Goal: Understand site structure: Grasp the organization and layout of the website

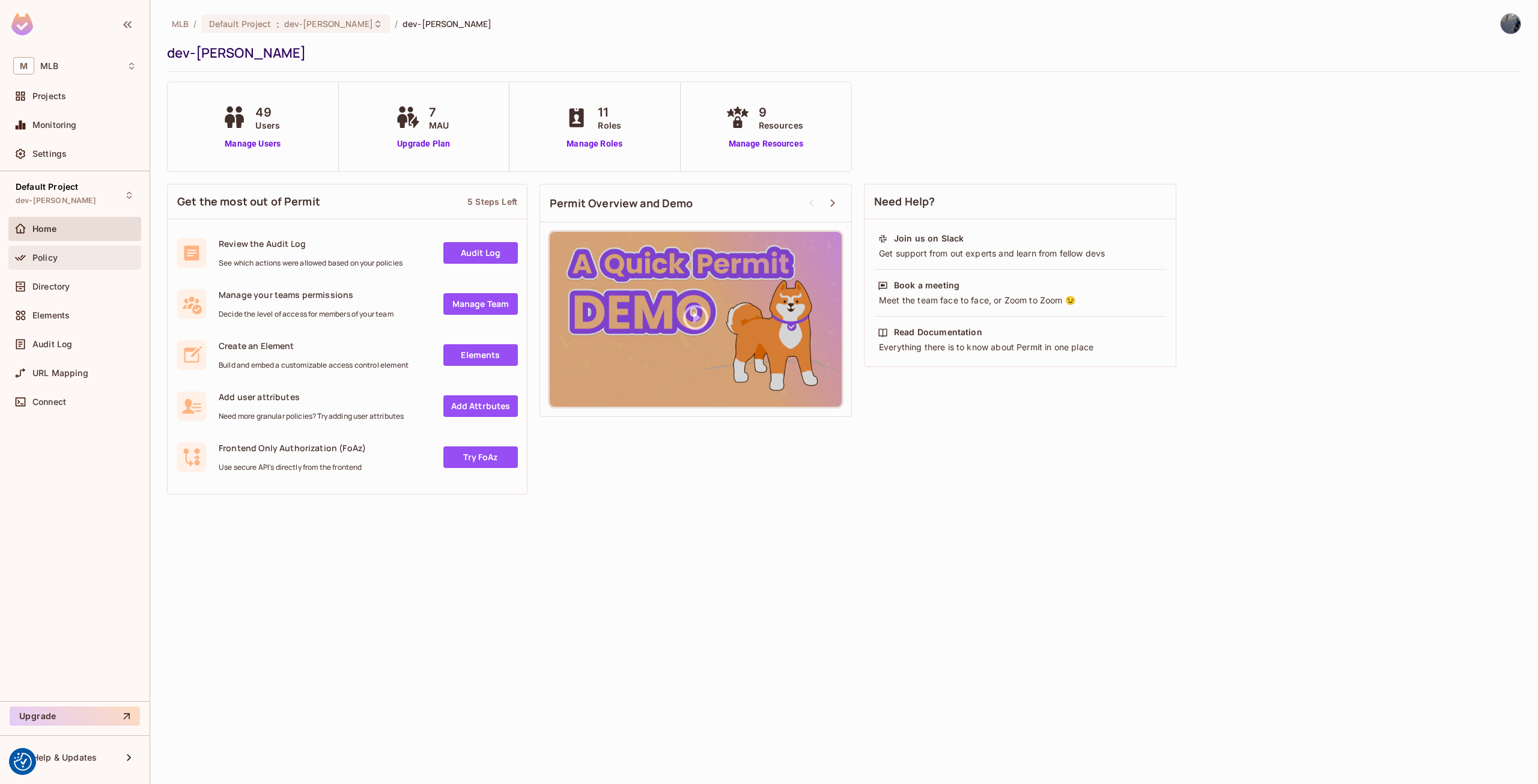
click at [76, 257] on div "Policy" at bounding box center [85, 257] width 104 height 10
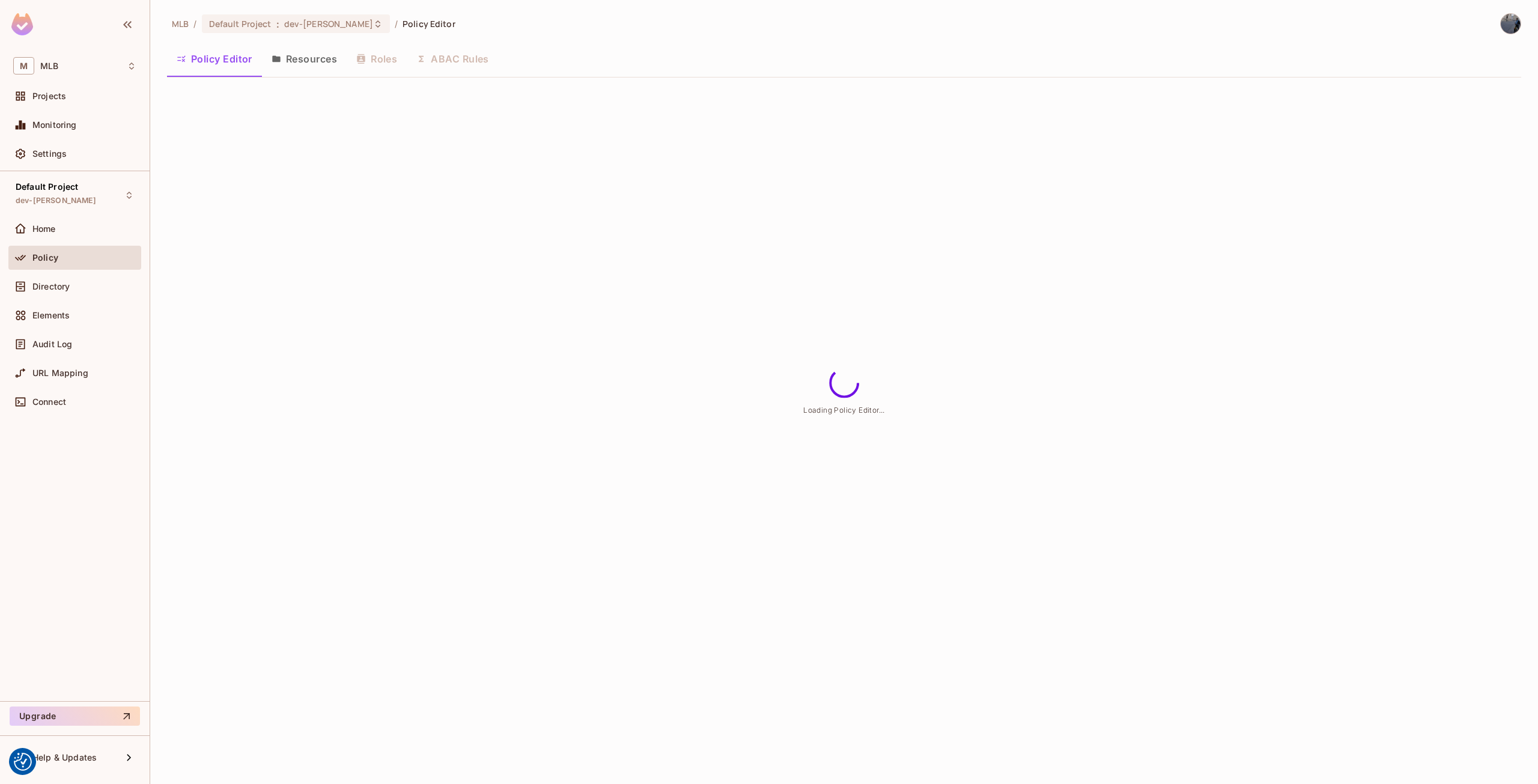
click at [319, 65] on button "Resources" at bounding box center [304, 58] width 85 height 30
click at [205, 58] on button "Policy Editor" at bounding box center [214, 58] width 95 height 30
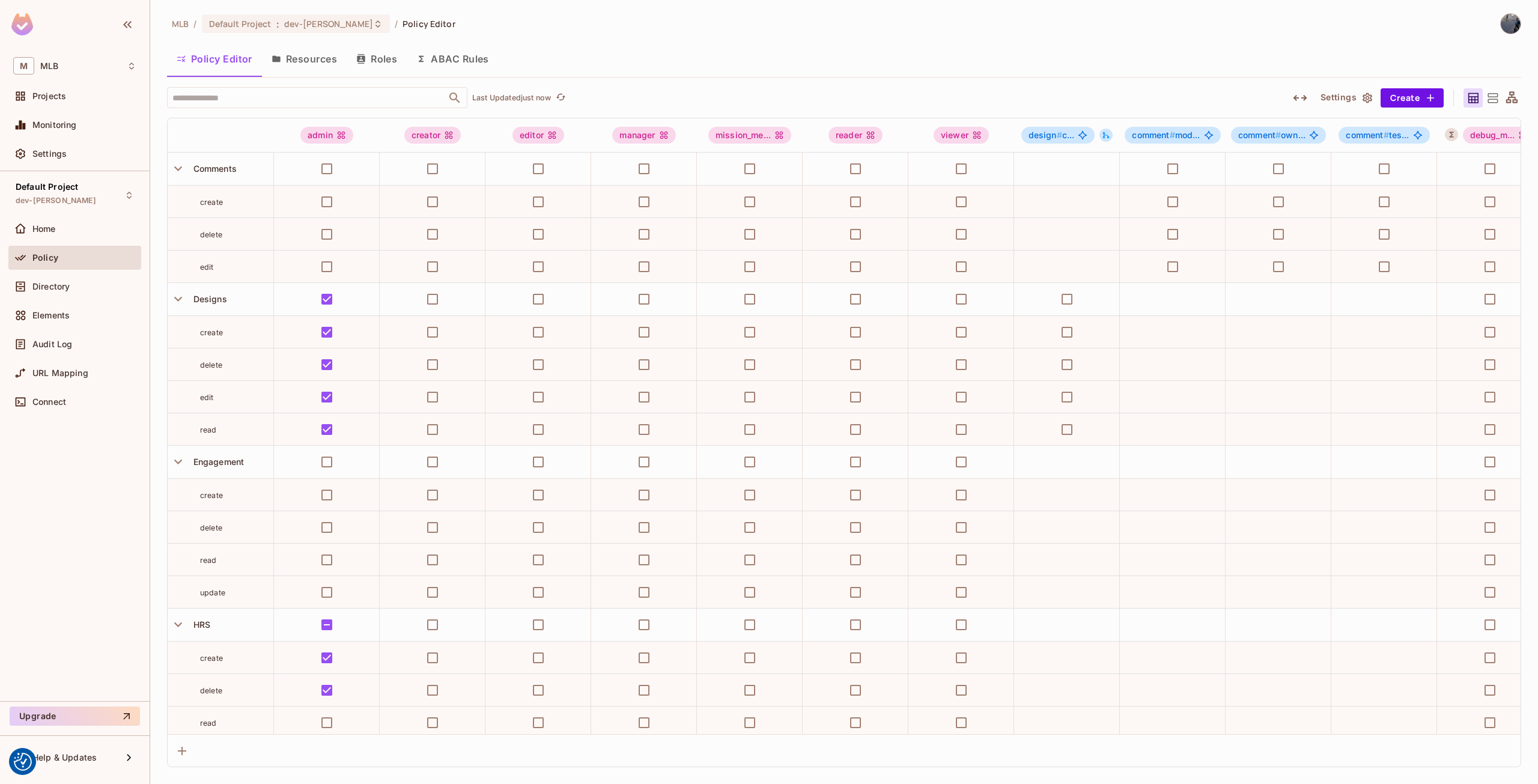
click at [293, 58] on button "Resources" at bounding box center [304, 58] width 85 height 30
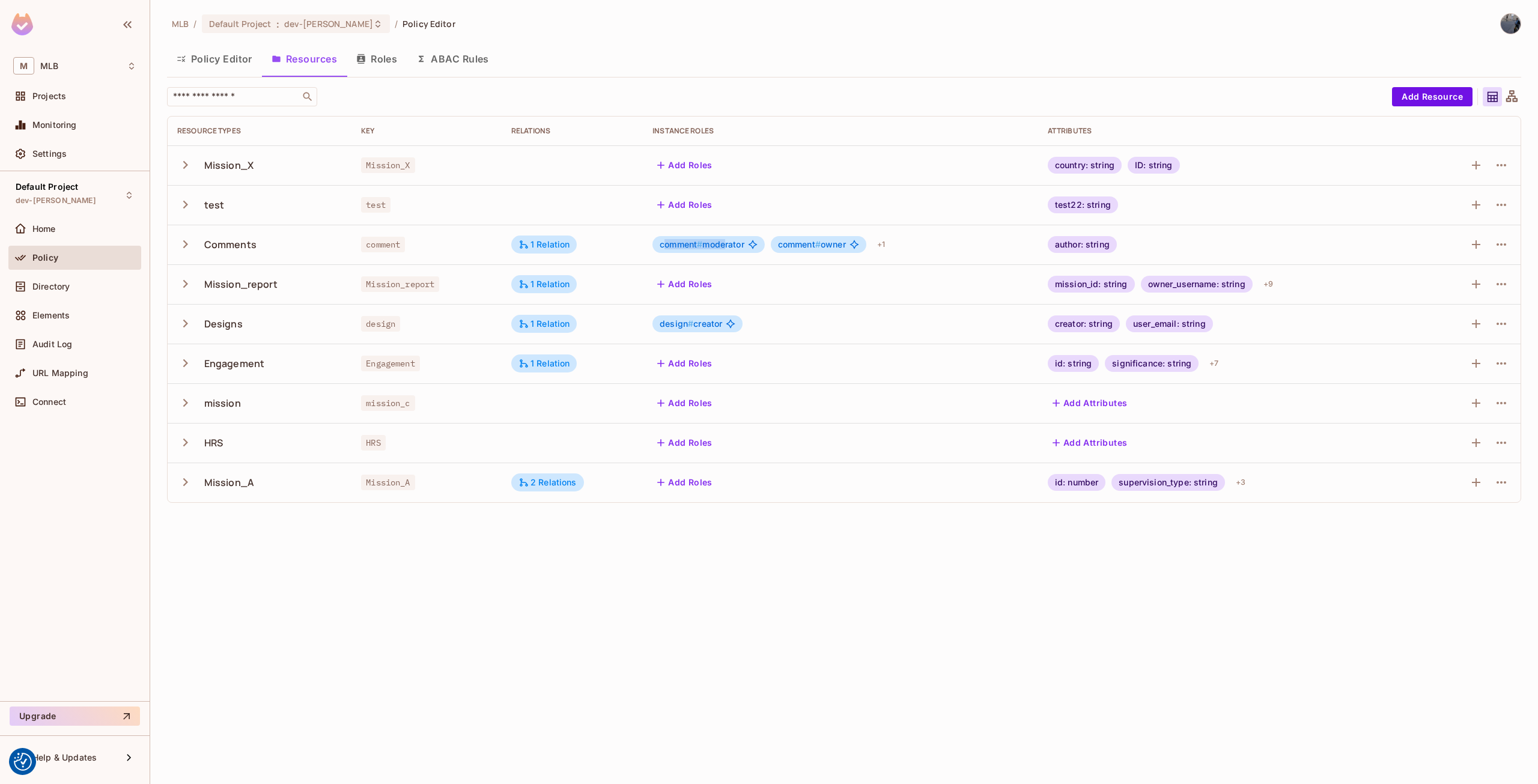
drag, startPoint x: 663, startPoint y: 243, endPoint x: 727, endPoint y: 240, distance: 64.1
click at [727, 240] on span "comment # moderator" at bounding box center [702, 244] width 85 height 10
click at [223, 64] on button "Policy Editor" at bounding box center [214, 58] width 95 height 30
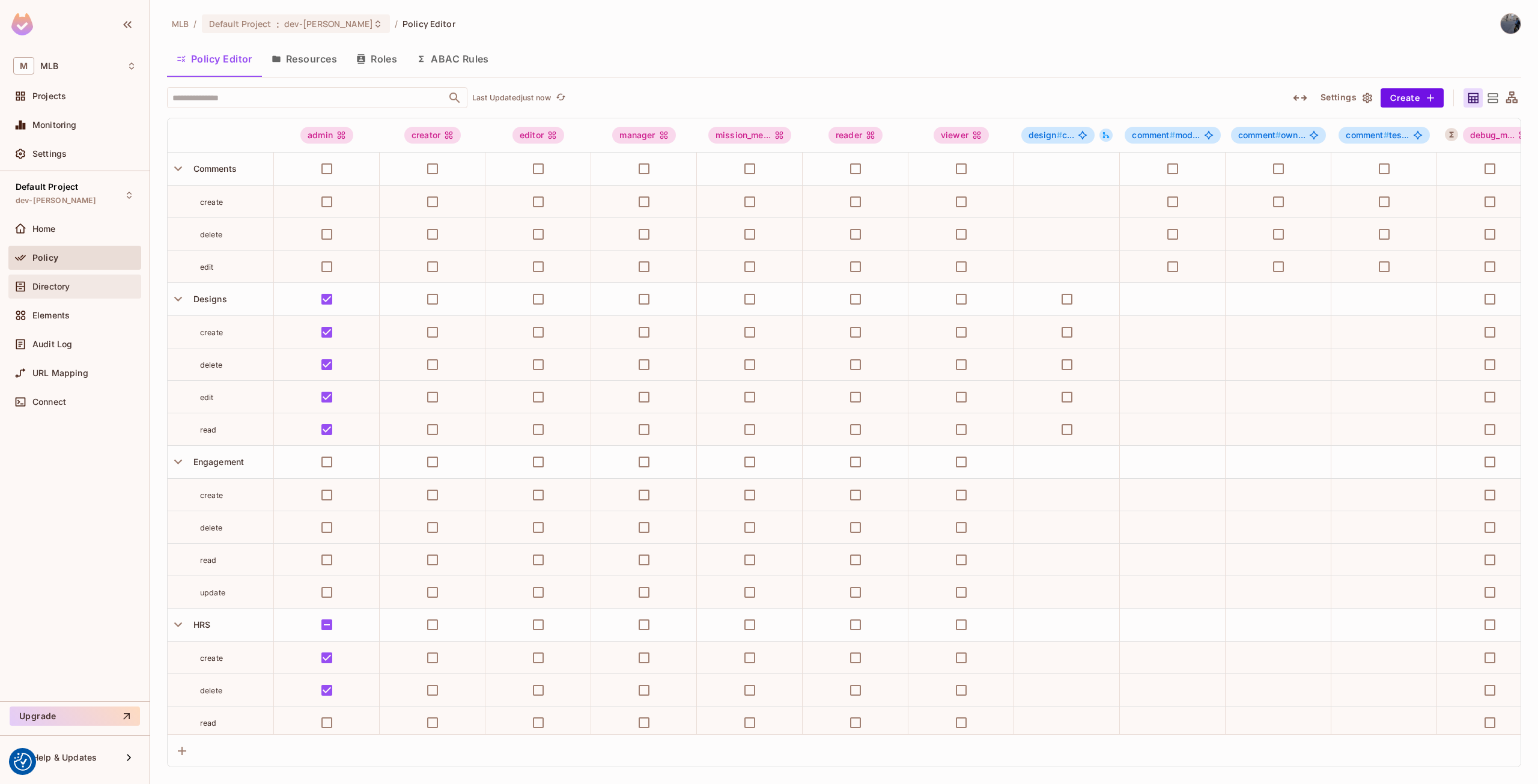
click at [71, 279] on div "Directory" at bounding box center [75, 286] width 123 height 14
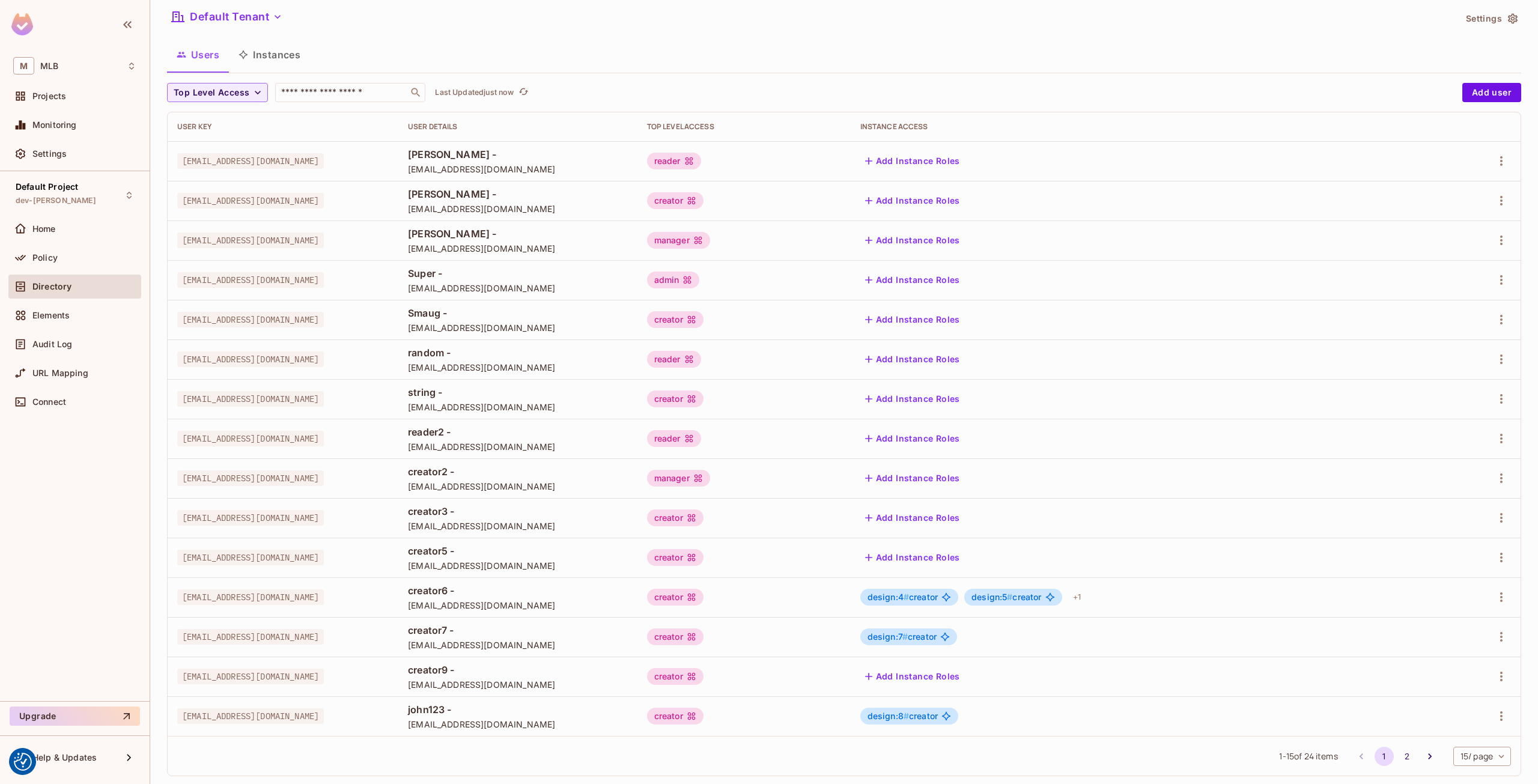
scroll to position [55, 0]
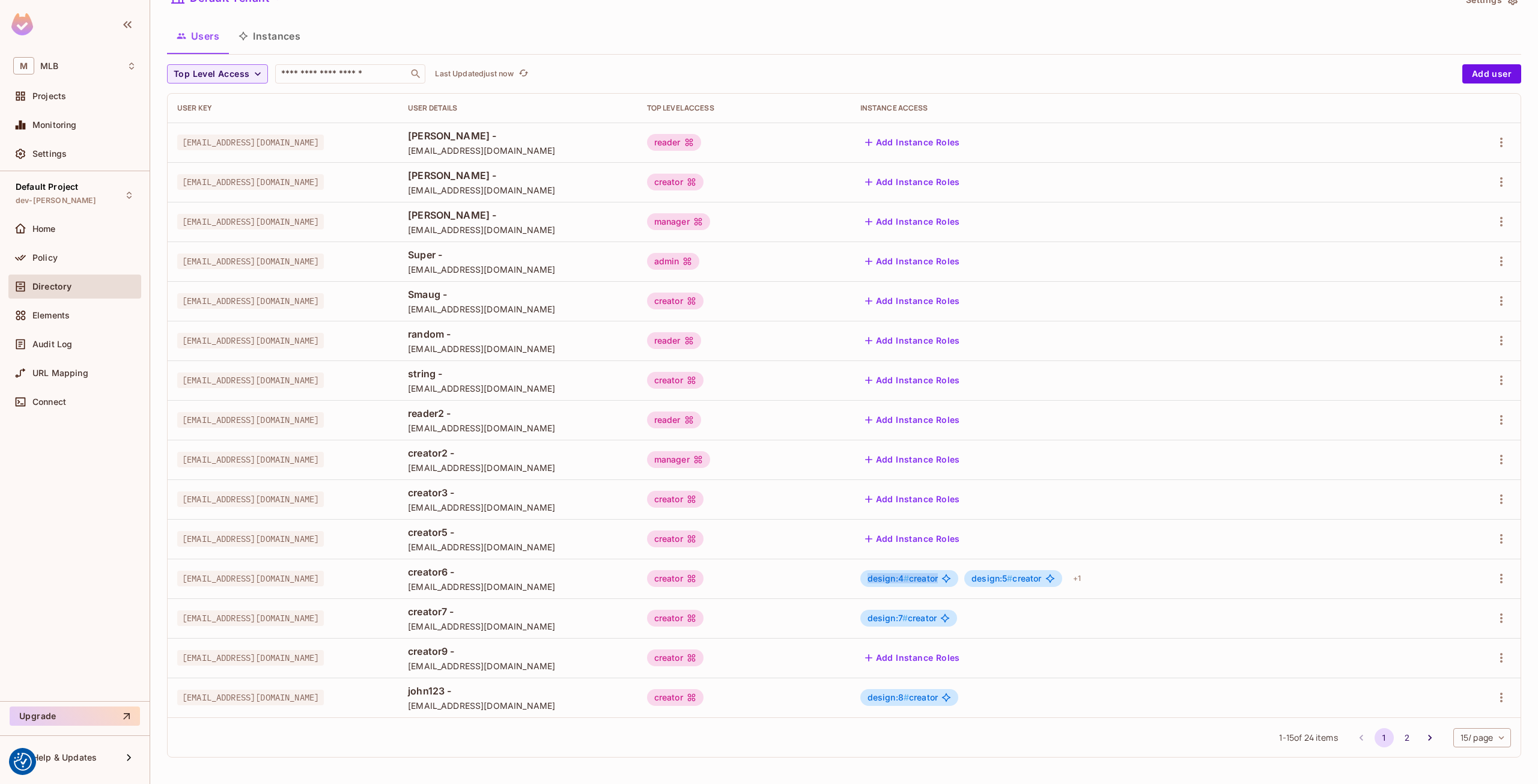
drag, startPoint x: 914, startPoint y: 579, endPoint x: 986, endPoint y: 576, distance: 72.1
click at [958, 576] on div "design:4 # creator" at bounding box center [909, 579] width 98 height 17
click at [909, 579] on span "#" at bounding box center [906, 579] width 5 height 10
drag, startPoint x: 923, startPoint y: 579, endPoint x: 981, endPoint y: 580, distance: 58.0
click at [938, 580] on span "design:4 # creator" at bounding box center [902, 579] width 70 height 10
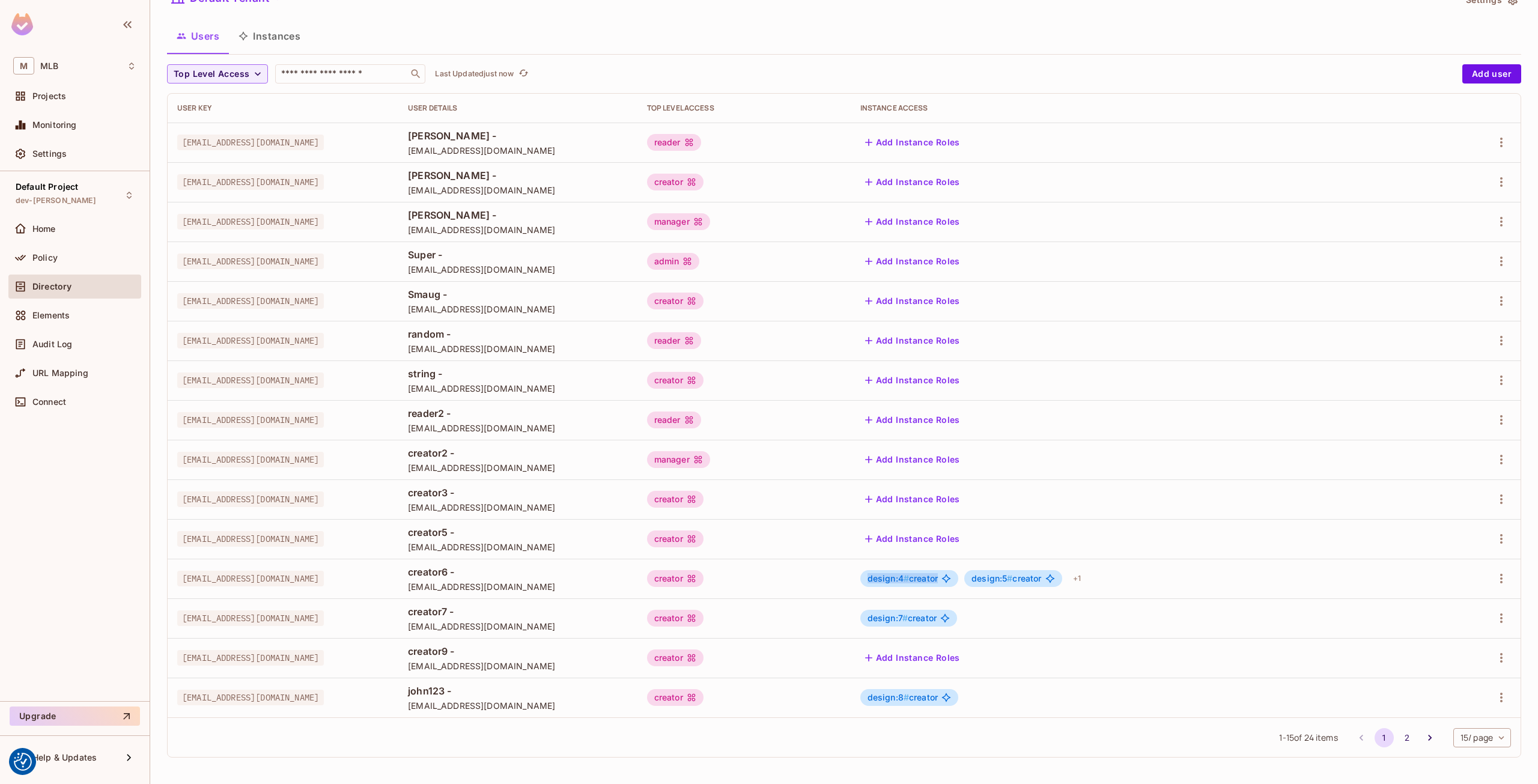
drag, startPoint x: 914, startPoint y: 576, endPoint x: 991, endPoint y: 579, distance: 77.1
click at [958, 579] on div "design:4 # creator" at bounding box center [909, 579] width 98 height 17
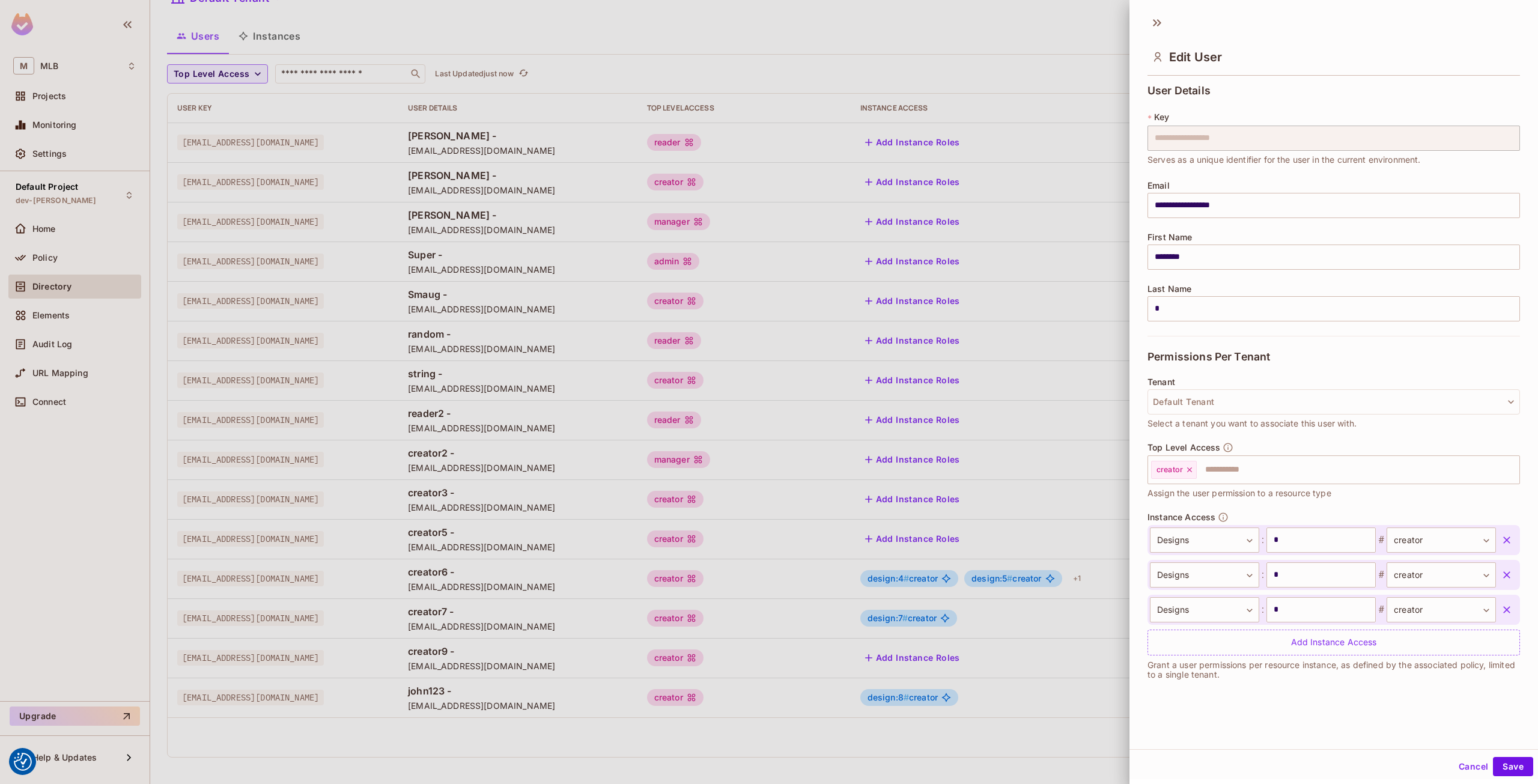
click at [993, 567] on div at bounding box center [769, 392] width 1538 height 784
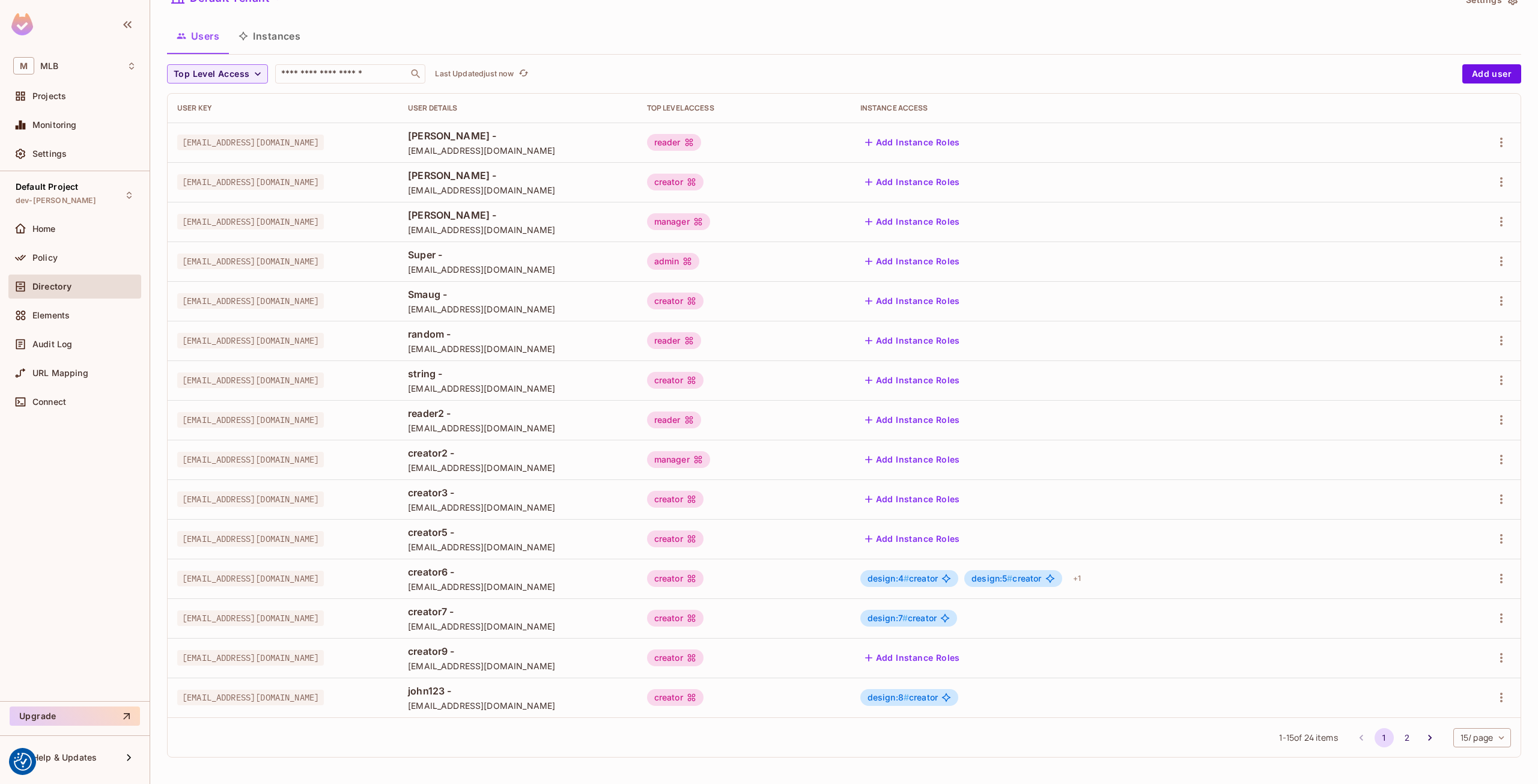
click at [956, 589] on td "design:4 # creator design:5 # creator + 1" at bounding box center [1140, 579] width 579 height 40
click at [909, 580] on span "design:4 #" at bounding box center [888, 579] width 42 height 10
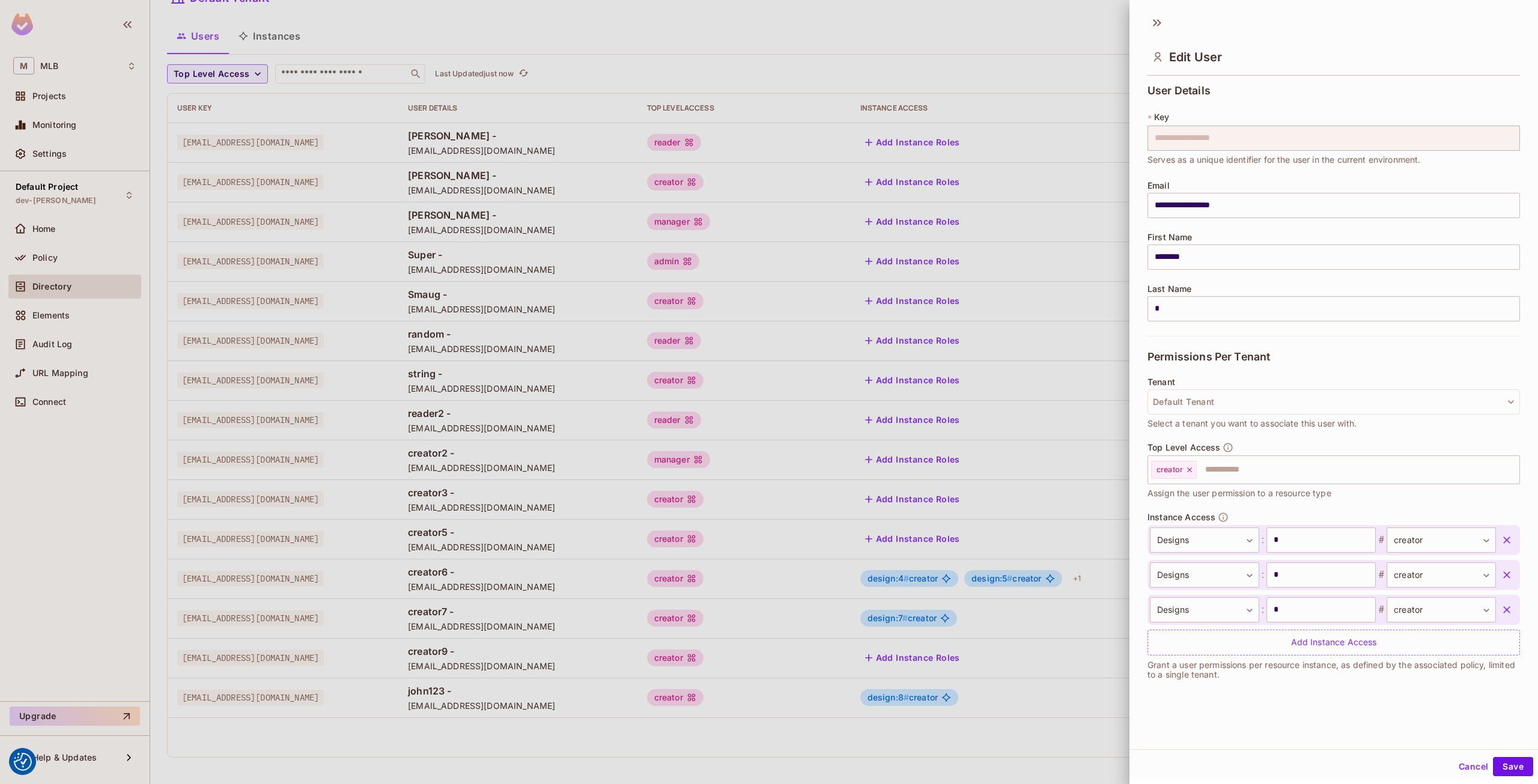
click at [954, 595] on div at bounding box center [769, 392] width 1538 height 784
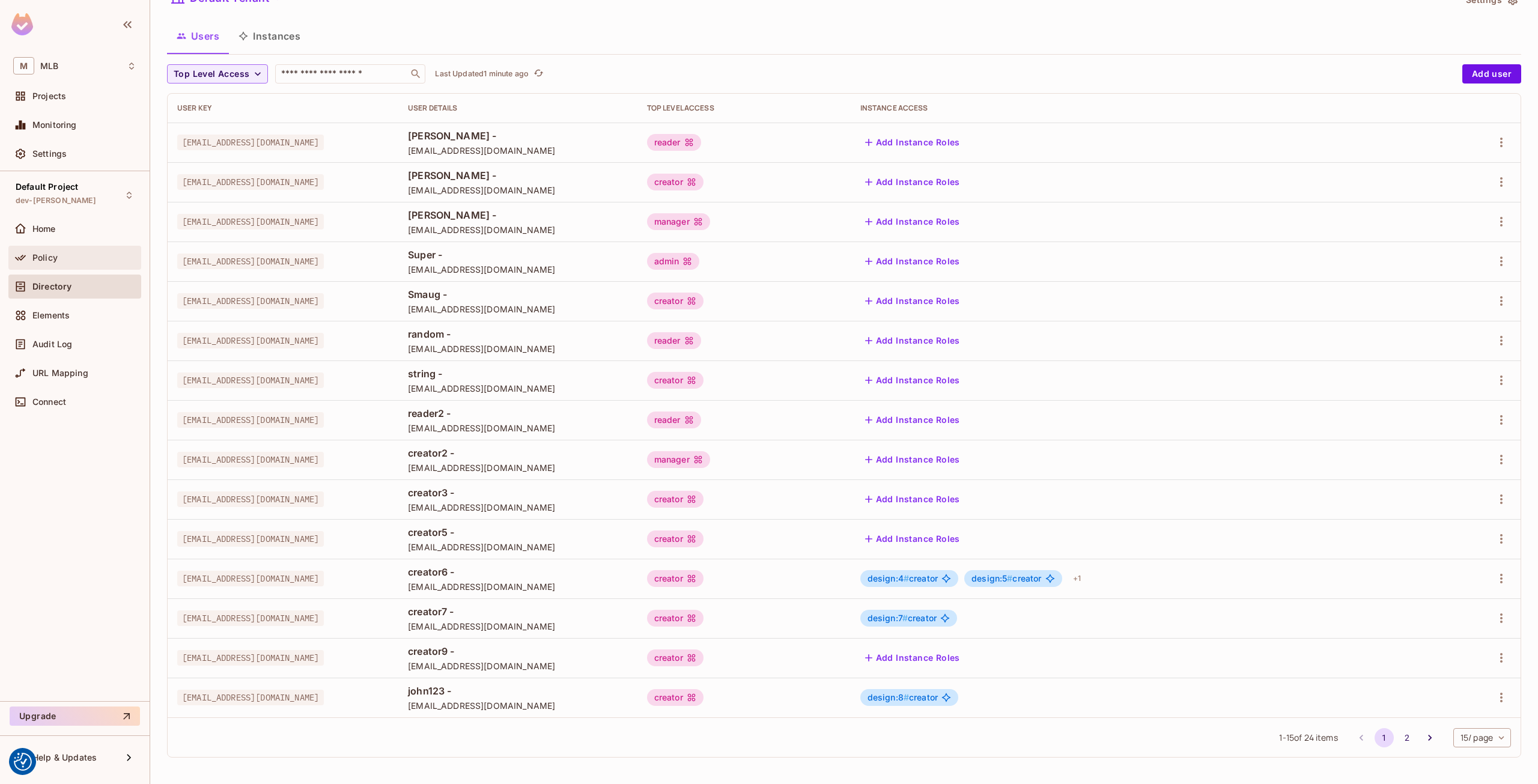
click at [64, 254] on div "Policy" at bounding box center [85, 257] width 104 height 10
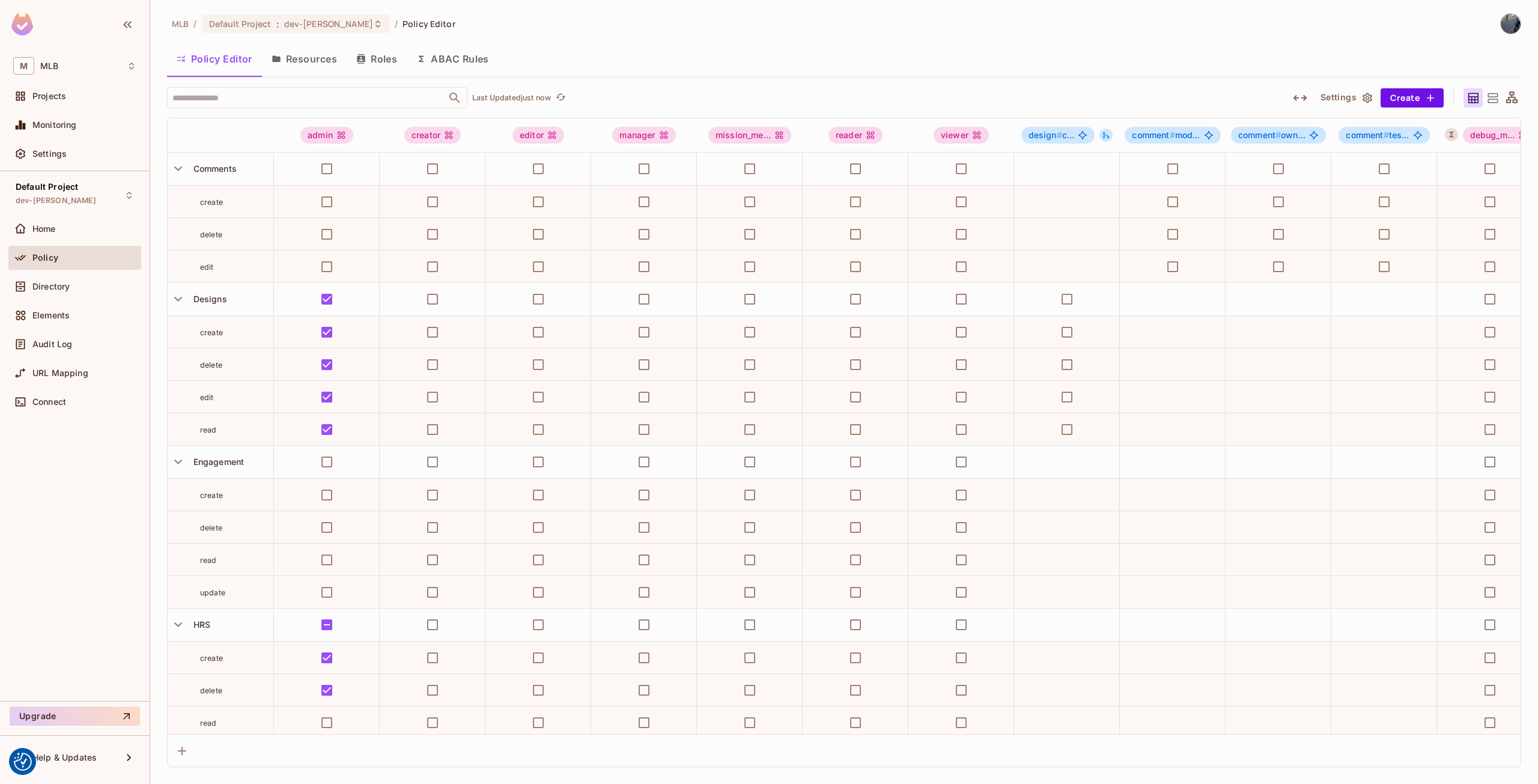
click at [461, 57] on button "ABAC Rules" at bounding box center [452, 58] width 92 height 30
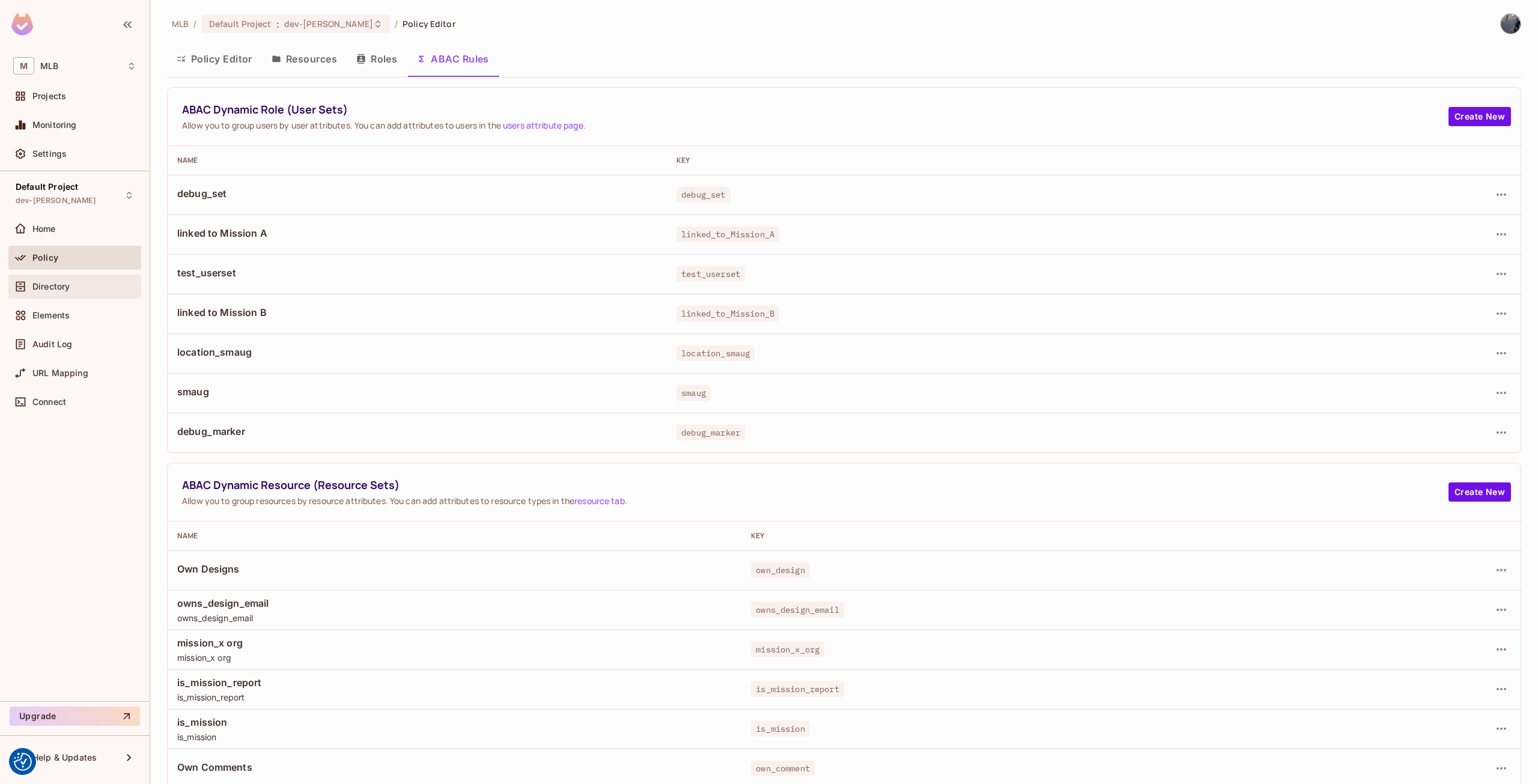
click at [68, 286] on span "Directory" at bounding box center [51, 286] width 37 height 10
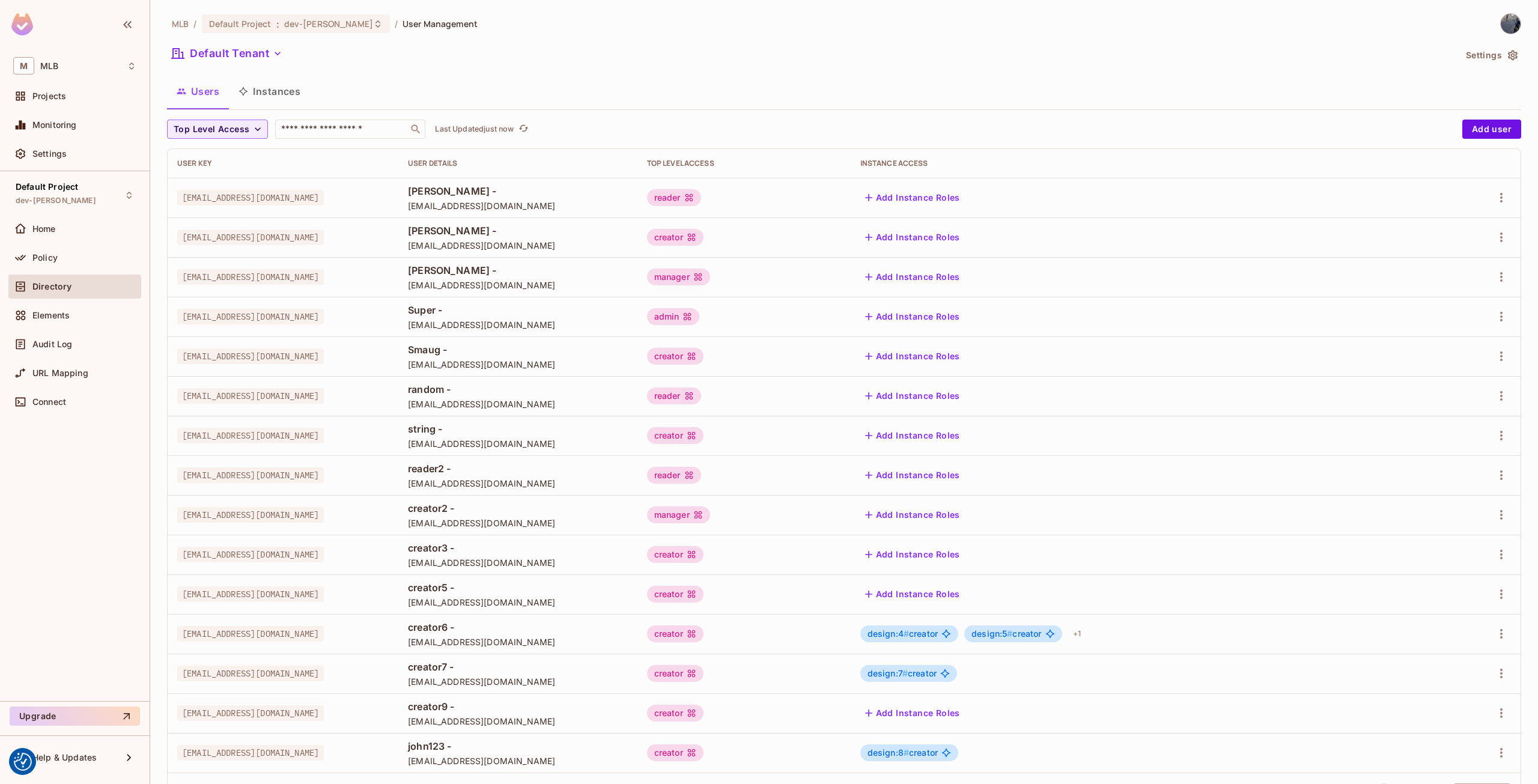
click at [57, 258] on span "Policy" at bounding box center [45, 257] width 25 height 10
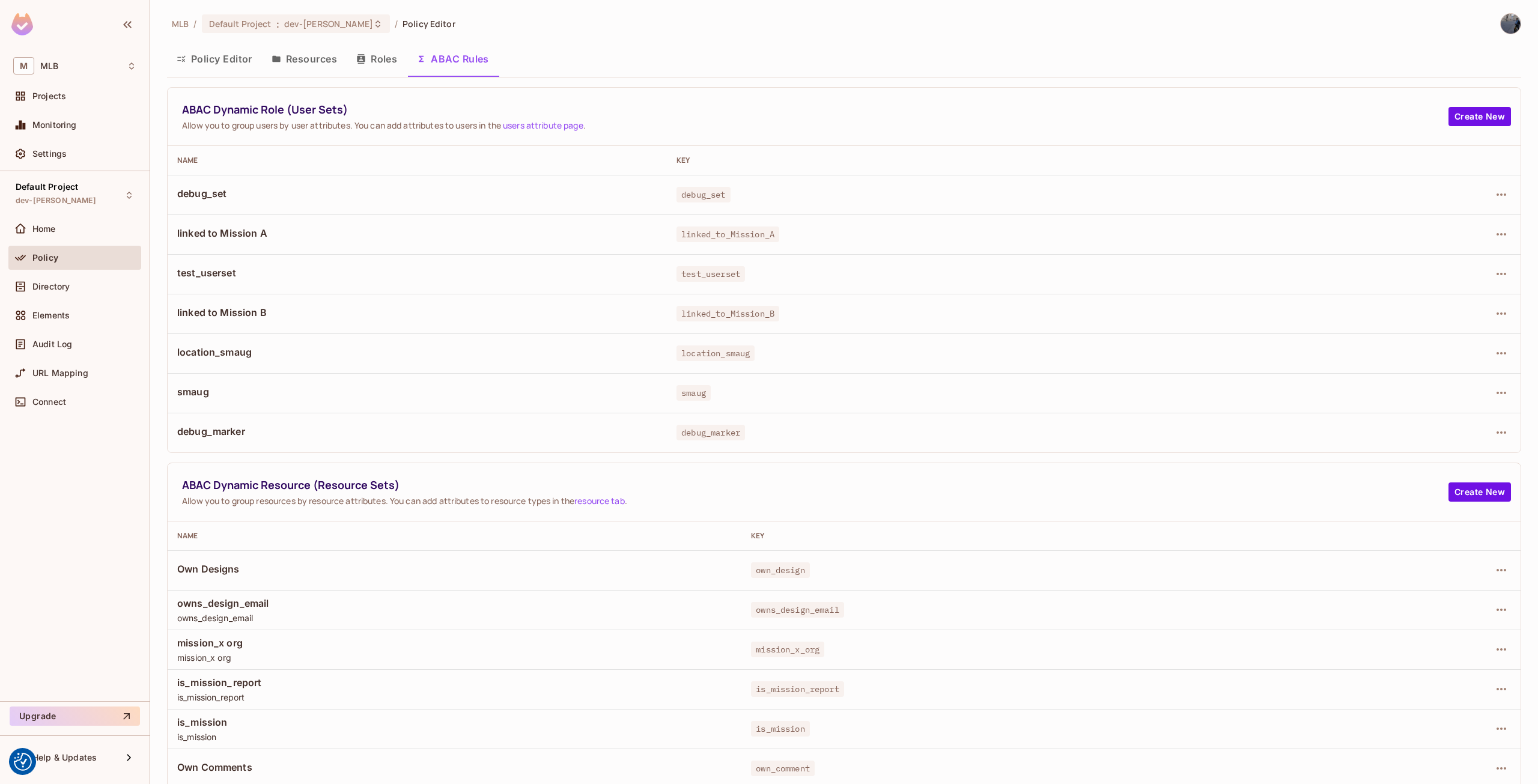
click at [475, 61] on button "ABAC Rules" at bounding box center [452, 58] width 92 height 30
drag, startPoint x: 293, startPoint y: 107, endPoint x: 342, endPoint y: 112, distance: 49.3
click at [322, 110] on span "ABAC Dynamic Role (User Sets)" at bounding box center [816, 109] width 1267 height 15
click at [336, 109] on span "ABAC Dynamic Role (User Sets)" at bounding box center [816, 109] width 1267 height 15
drag, startPoint x: 293, startPoint y: 109, endPoint x: 342, endPoint y: 107, distance: 49.0
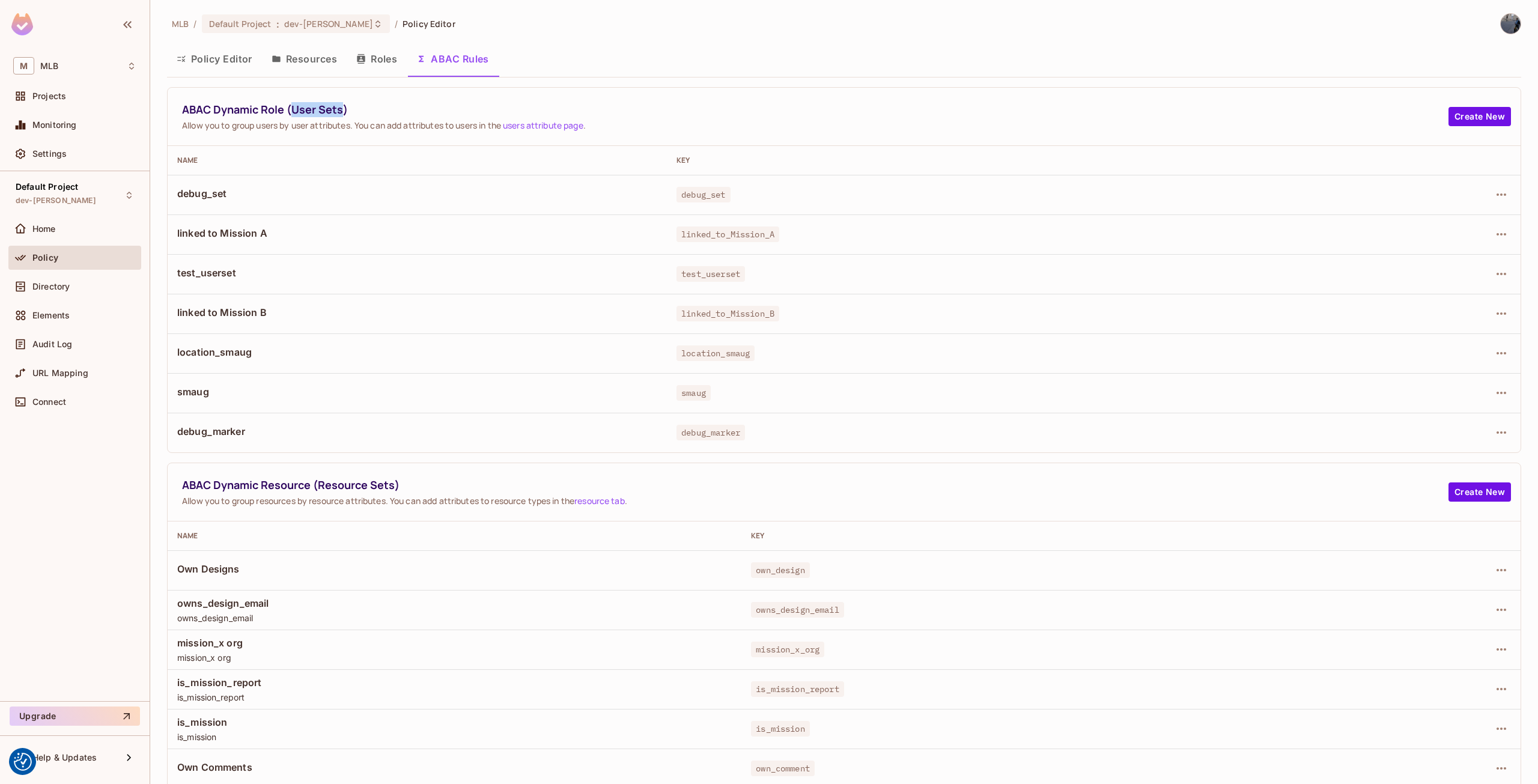
click at [342, 107] on span "ABAC Dynamic Role (User Sets)" at bounding box center [816, 109] width 1267 height 15
click at [1463, 110] on button "Create New" at bounding box center [1480, 117] width 62 height 19
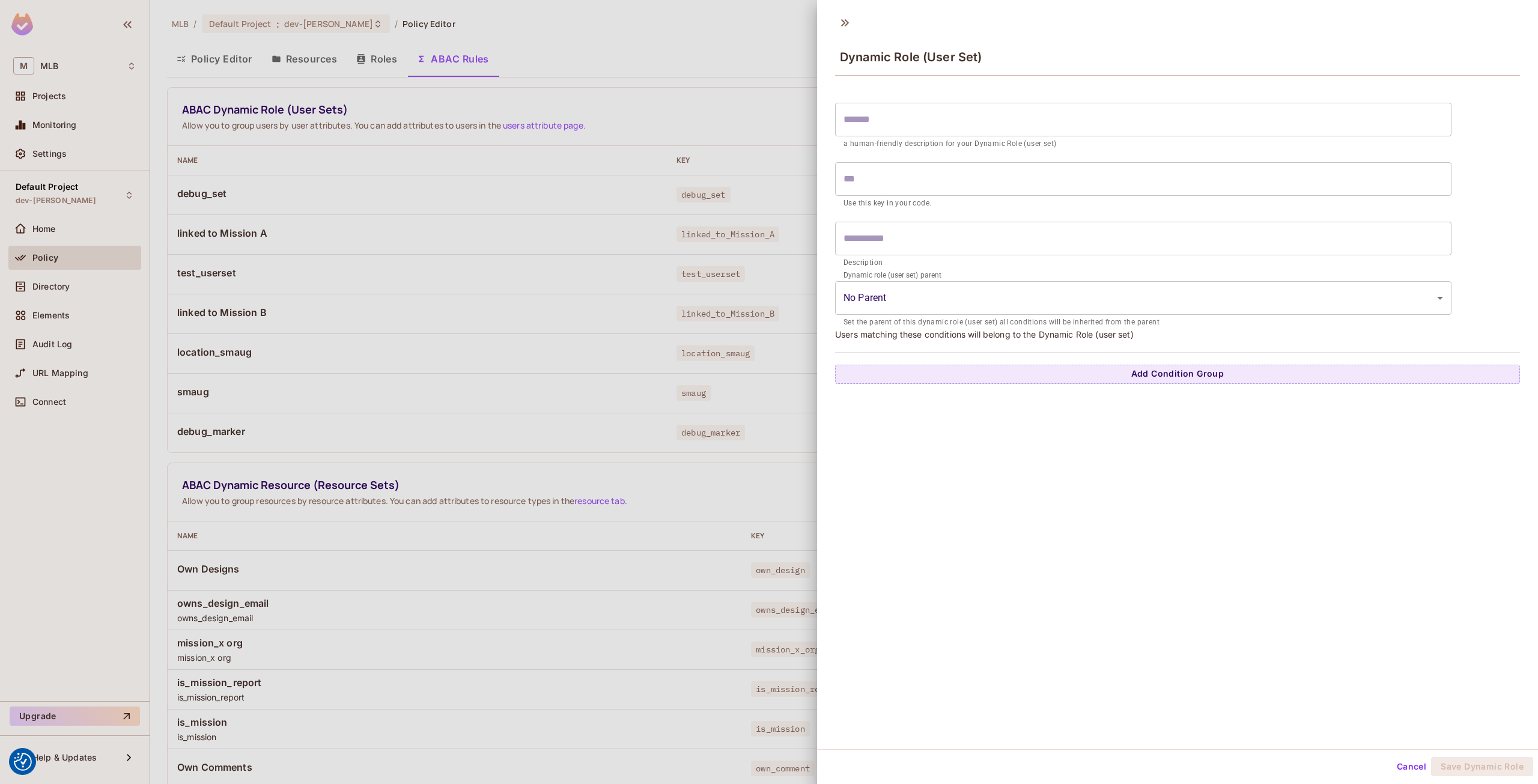
click at [710, 263] on div at bounding box center [769, 392] width 1538 height 784
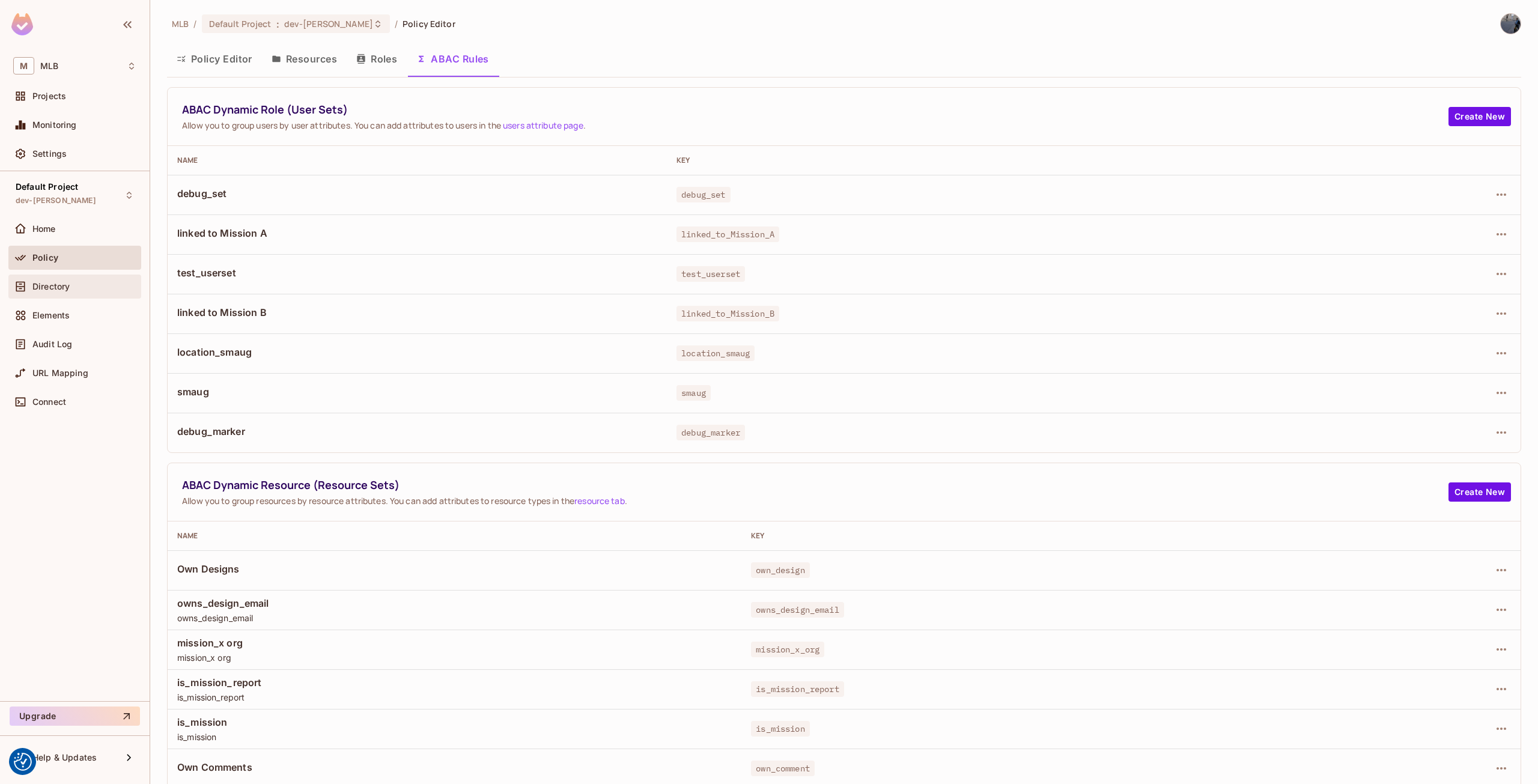
click at [62, 293] on div "Directory" at bounding box center [75, 286] width 123 height 14
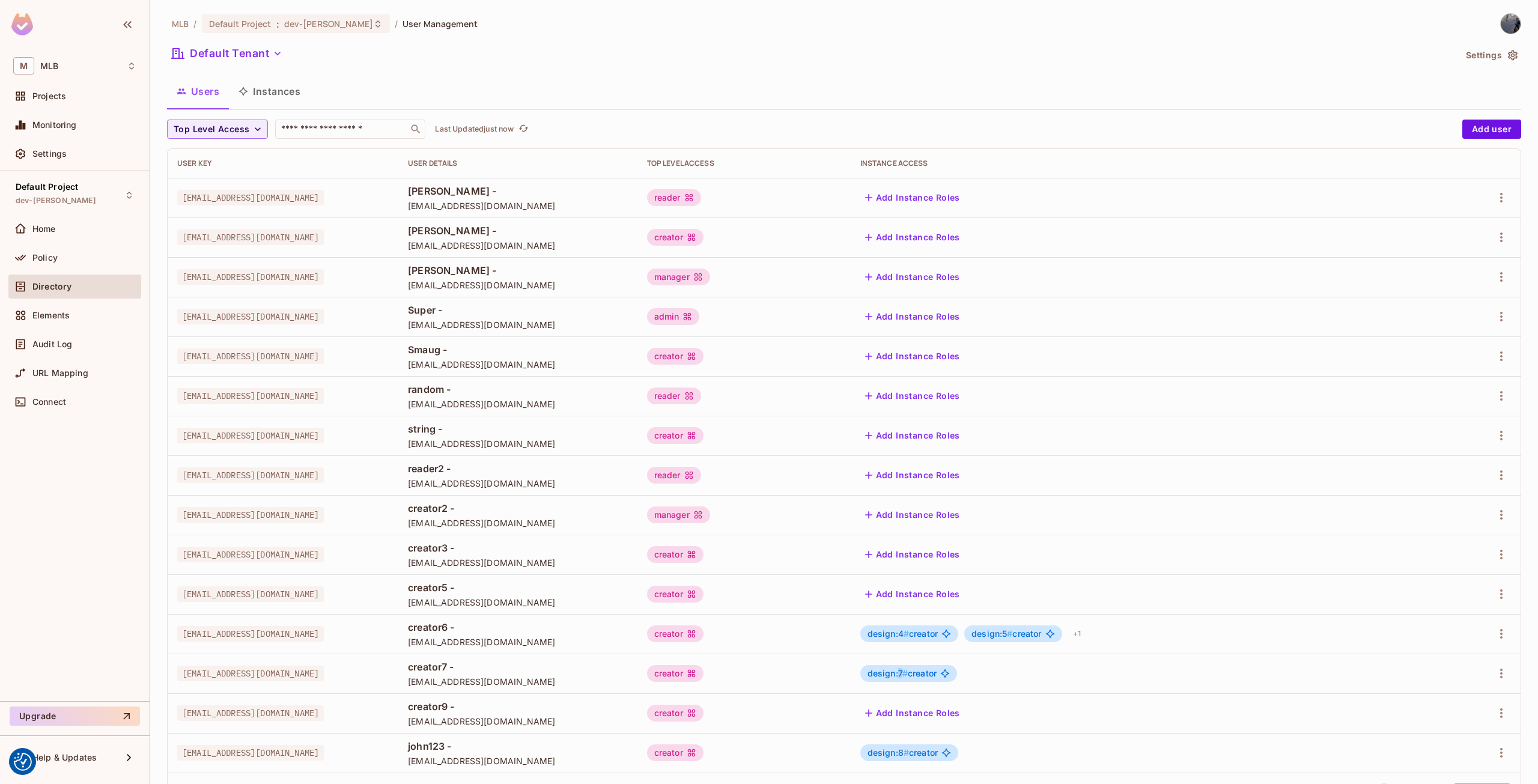
click at [908, 673] on span "design:7 #" at bounding box center [887, 674] width 40 height 10
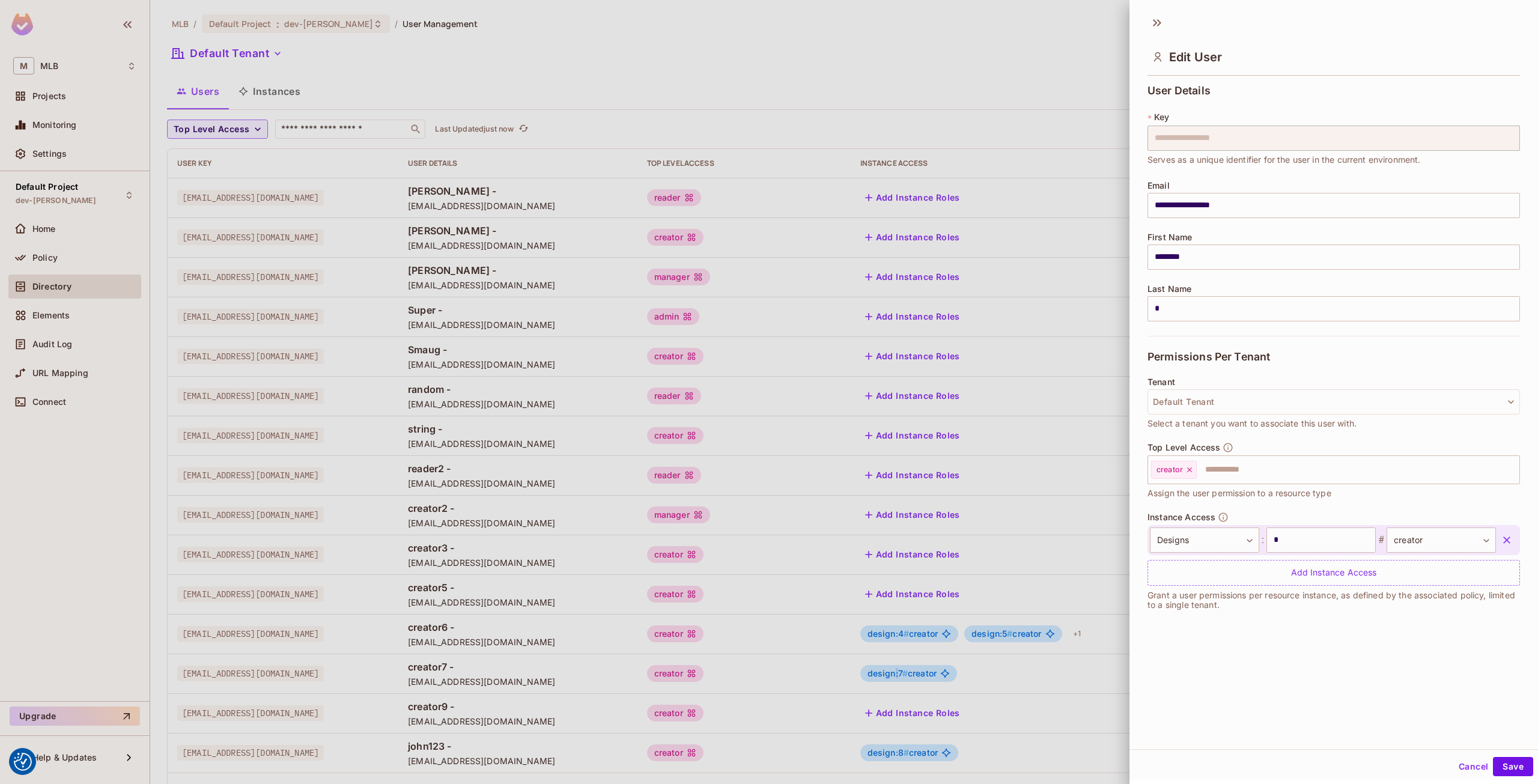
click at [946, 675] on body "We use cookies to enhance your browsing experience, serve personalized ads or c…" at bounding box center [769, 392] width 1538 height 784
click at [947, 672] on div at bounding box center [769, 392] width 1538 height 784
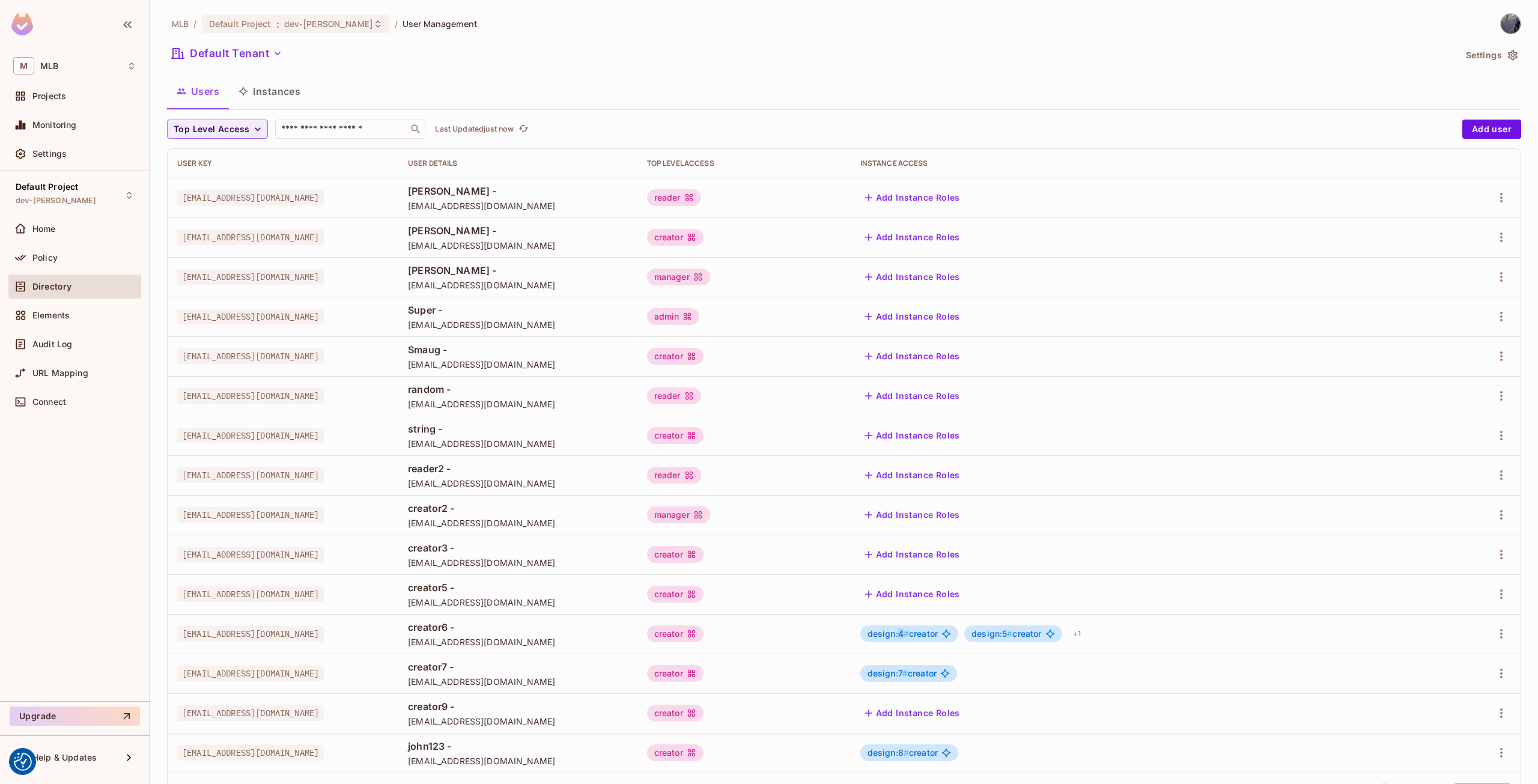
click at [909, 633] on span "design:4 #" at bounding box center [888, 634] width 42 height 10
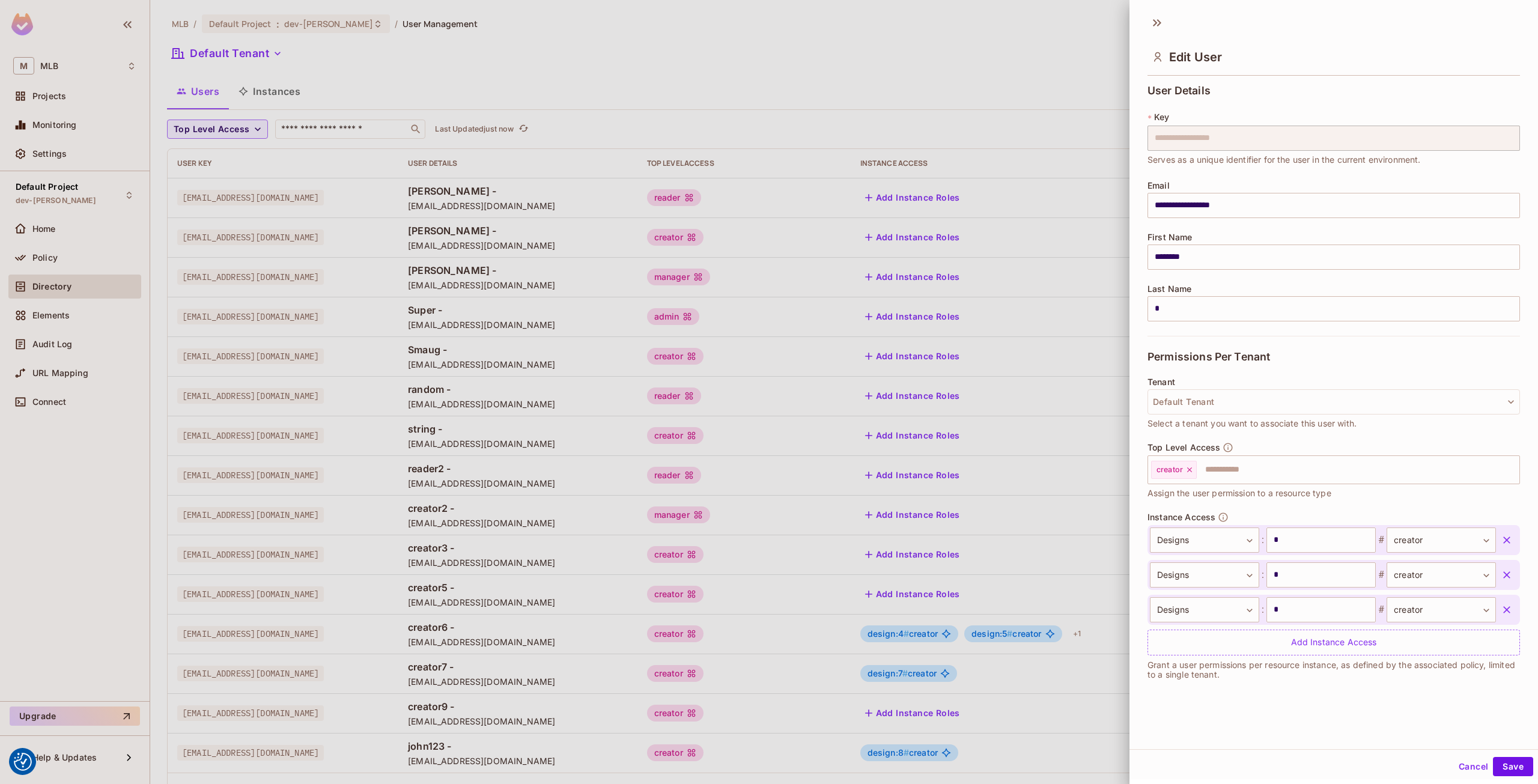
click at [939, 677] on div at bounding box center [769, 392] width 1538 height 784
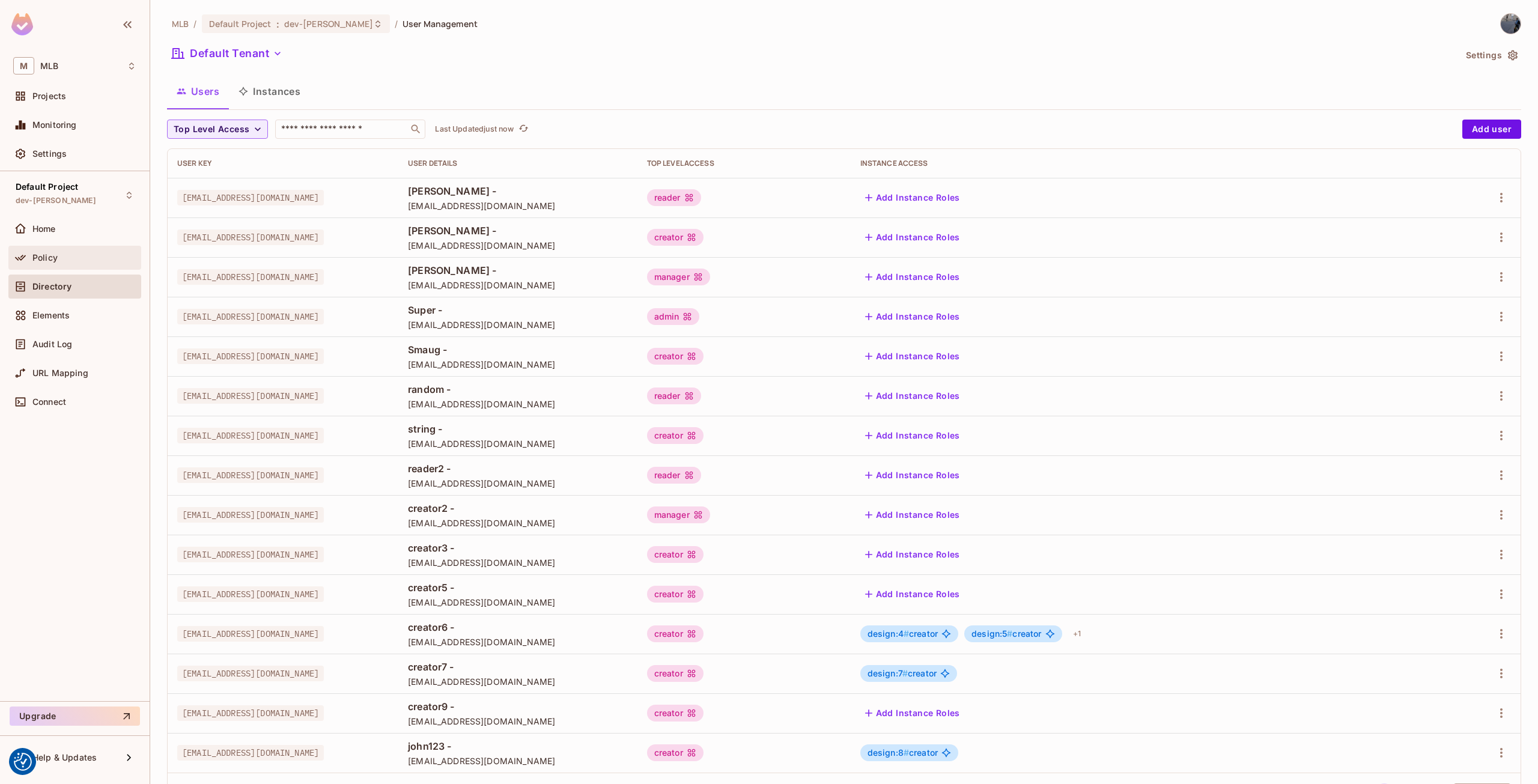
click at [54, 261] on span "Policy" at bounding box center [45, 257] width 25 height 10
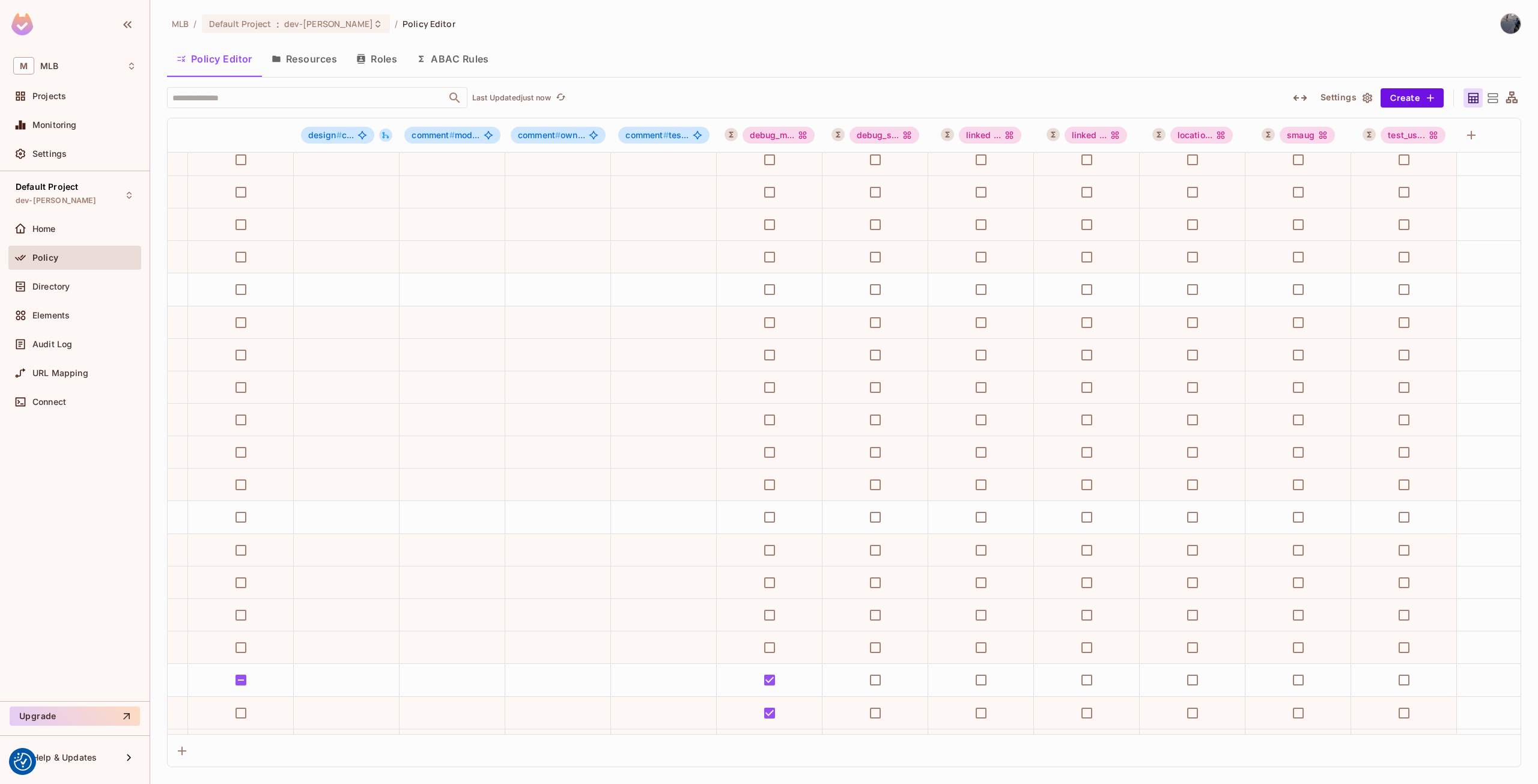
scroll to position [661, 722]
drag, startPoint x: 712, startPoint y: 67, endPoint x: 724, endPoint y: 75, distance: 14.4
click at [724, 75] on div "Policy Editor Resources Roles ABAC Rules" at bounding box center [844, 60] width 1354 height 33
